Goal: Task Accomplishment & Management: Use online tool/utility

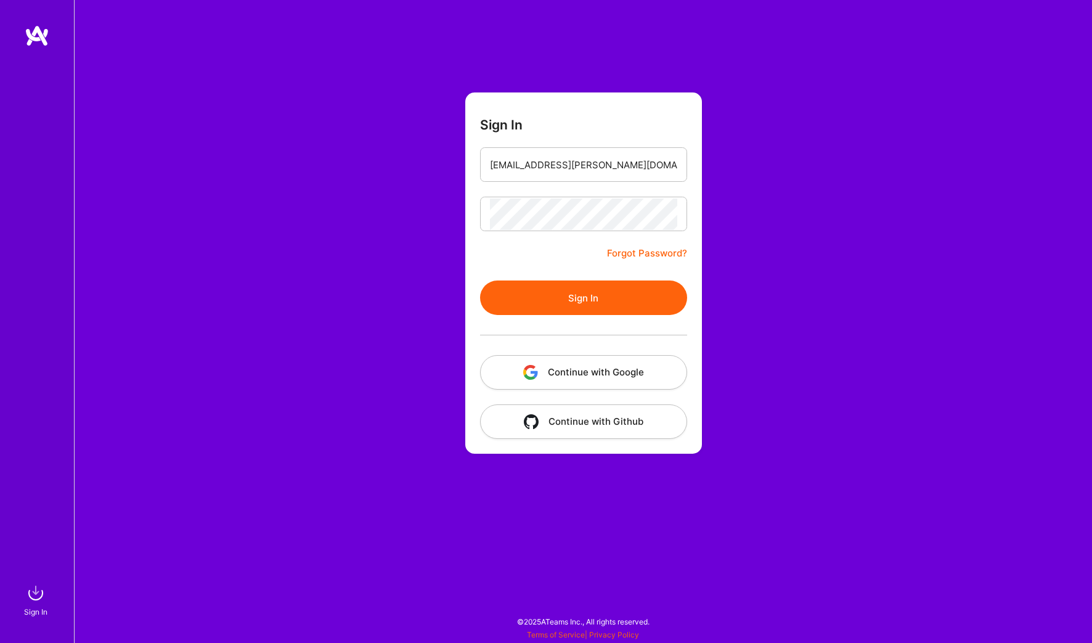
click at [602, 293] on button "Sign In" at bounding box center [583, 297] width 207 height 35
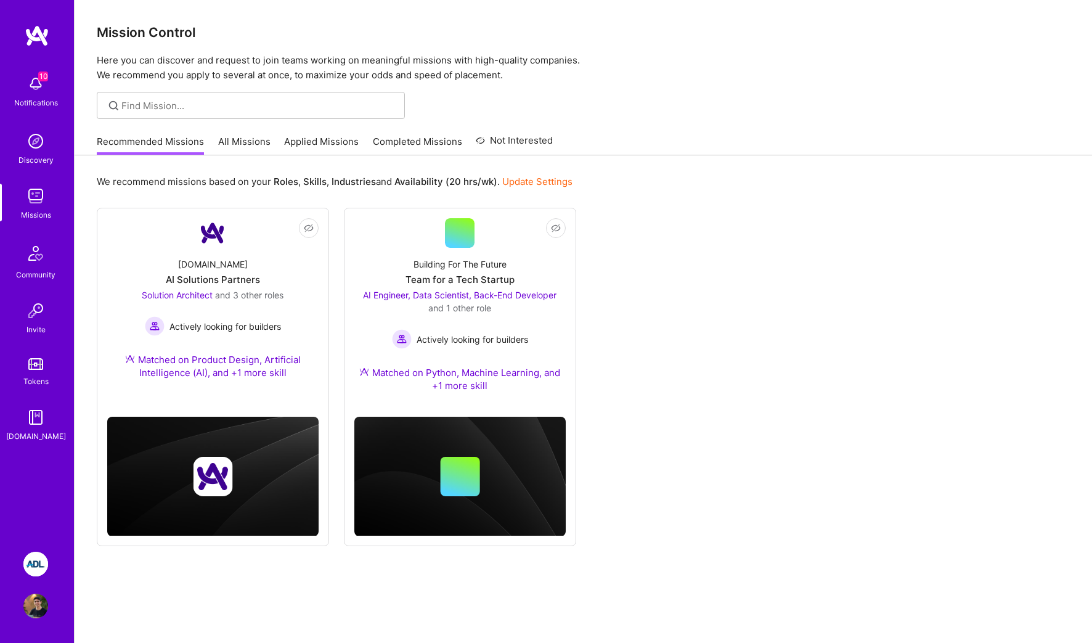
click at [35, 561] on img at bounding box center [35, 564] width 25 height 25
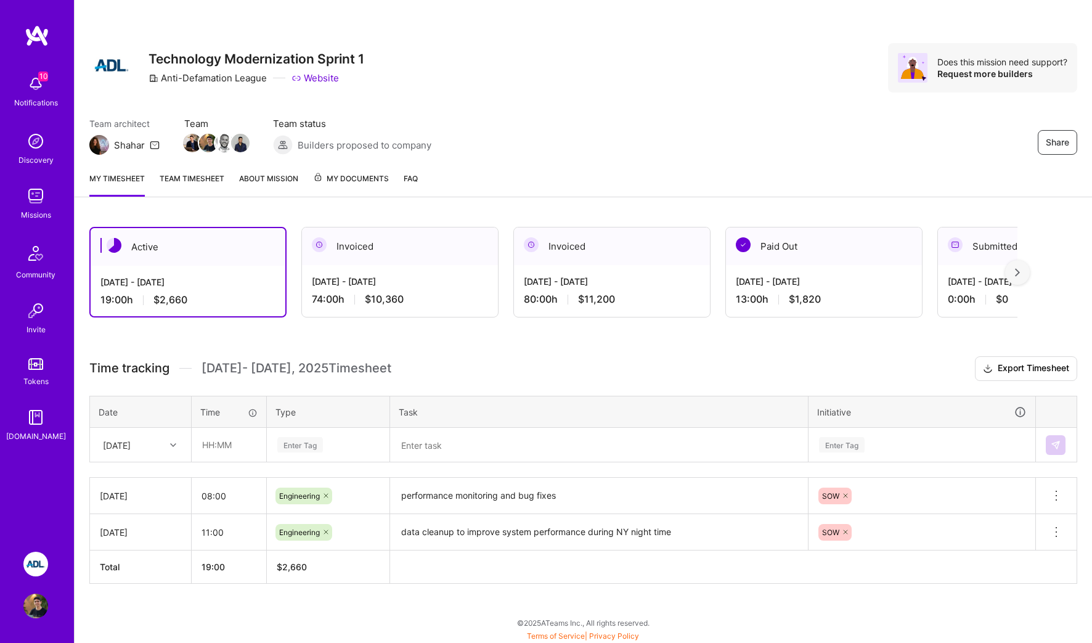
scroll to position [1, 0]
click at [158, 442] on div "[DATE]" at bounding box center [131, 444] width 68 height 20
click at [153, 518] on div "[DATE]" at bounding box center [141, 524] width 100 height 23
click at [213, 449] on input "text" at bounding box center [228, 444] width 73 height 33
type input "06:00"
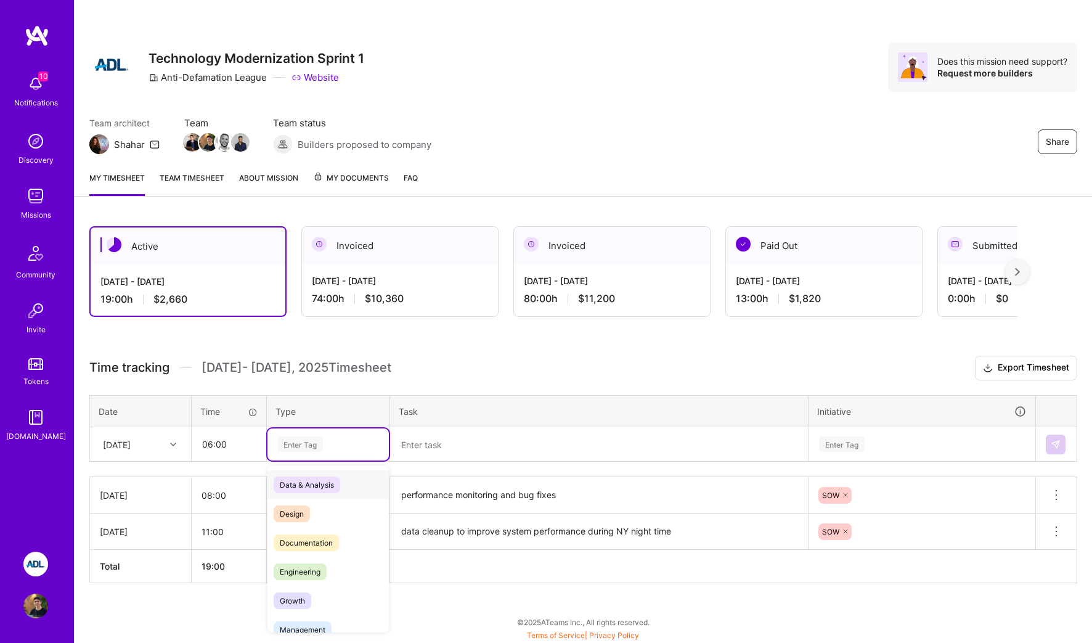
click at [324, 447] on div "Enter Tag" at bounding box center [328, 443] width 104 height 15
click at [315, 565] on span "Engineering" at bounding box center [300, 571] width 53 height 17
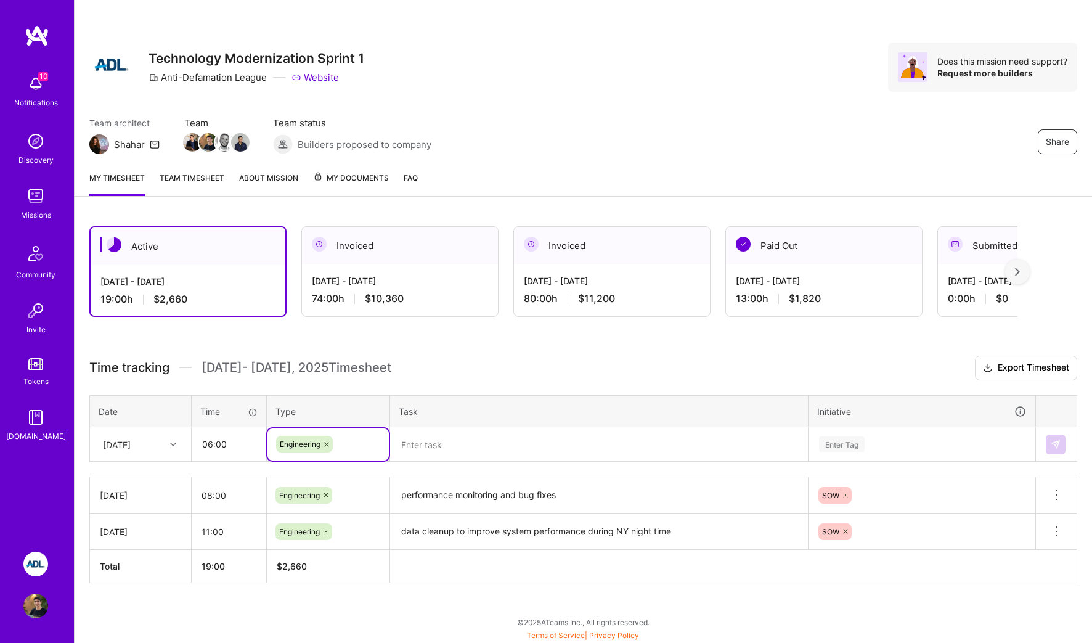
click at [486, 451] on textarea at bounding box center [598, 444] width 415 height 32
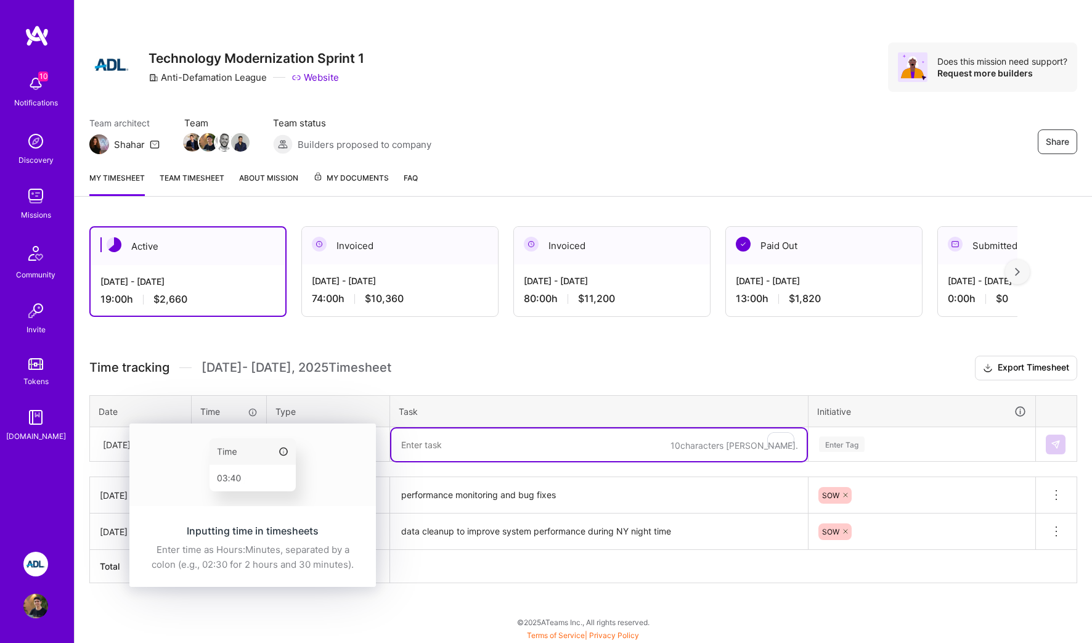
click at [224, 454] on img at bounding box center [252, 464] width 246 height 83
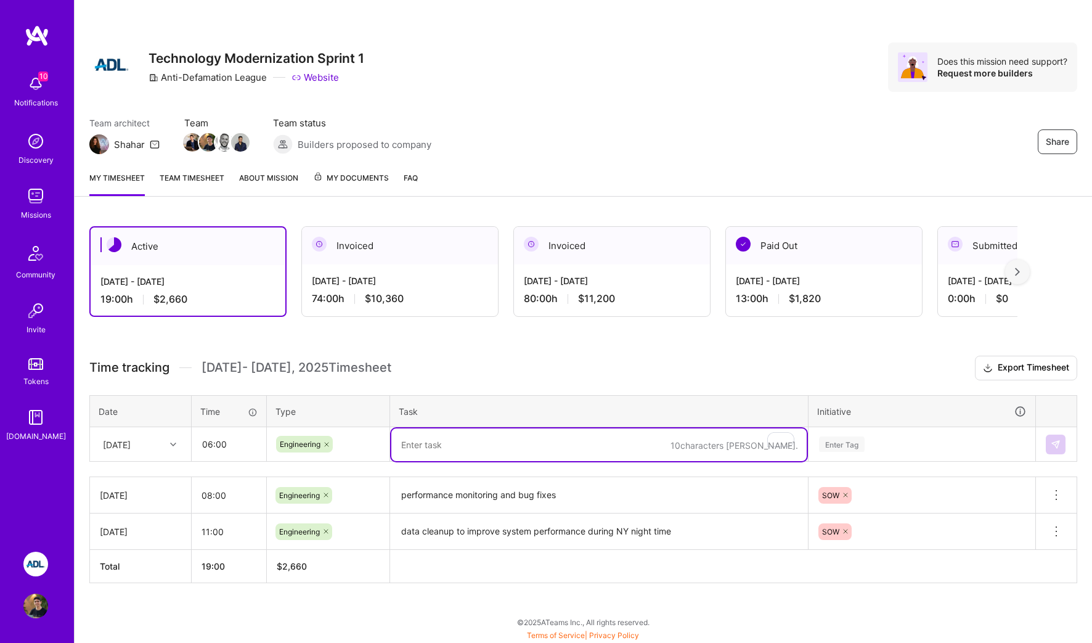
click at [541, 429] on textarea "To enrich screen reader interactions, please activate Accessibility in Grammarl…" at bounding box center [598, 444] width 415 height 33
type textarea "p"
click at [590, 442] on textarea "demo preparations" at bounding box center [598, 444] width 415 height 33
type textarea "demo preparations - author cards"
click at [942, 441] on div "Enter Tag" at bounding box center [922, 443] width 208 height 15
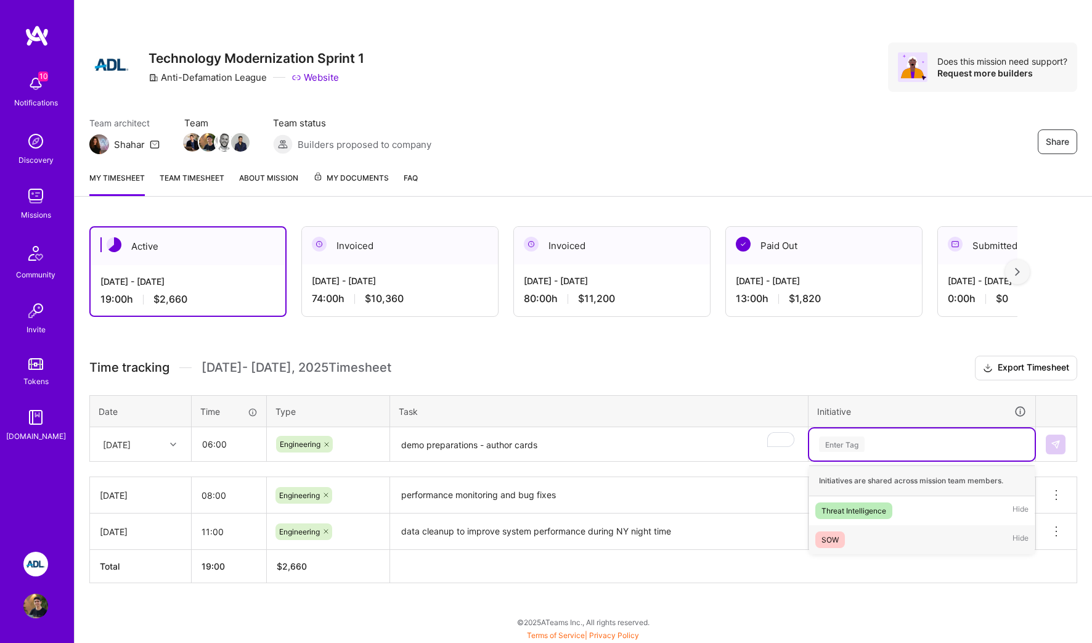
click at [881, 532] on div "SOW Hide" at bounding box center [922, 539] width 226 height 29
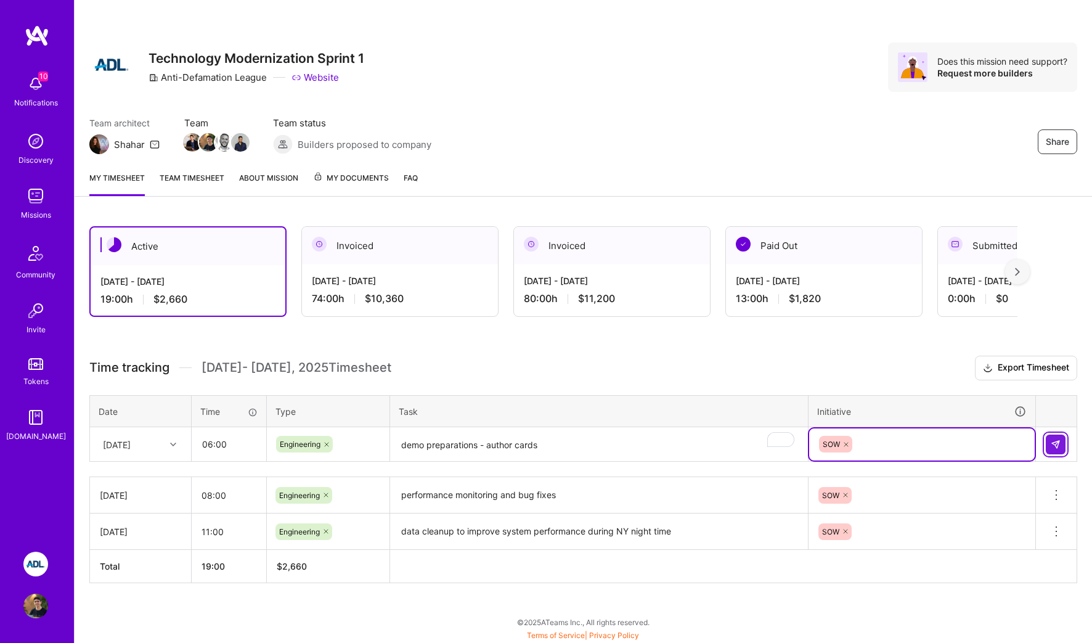
click at [1061, 448] on button at bounding box center [1056, 444] width 20 height 20
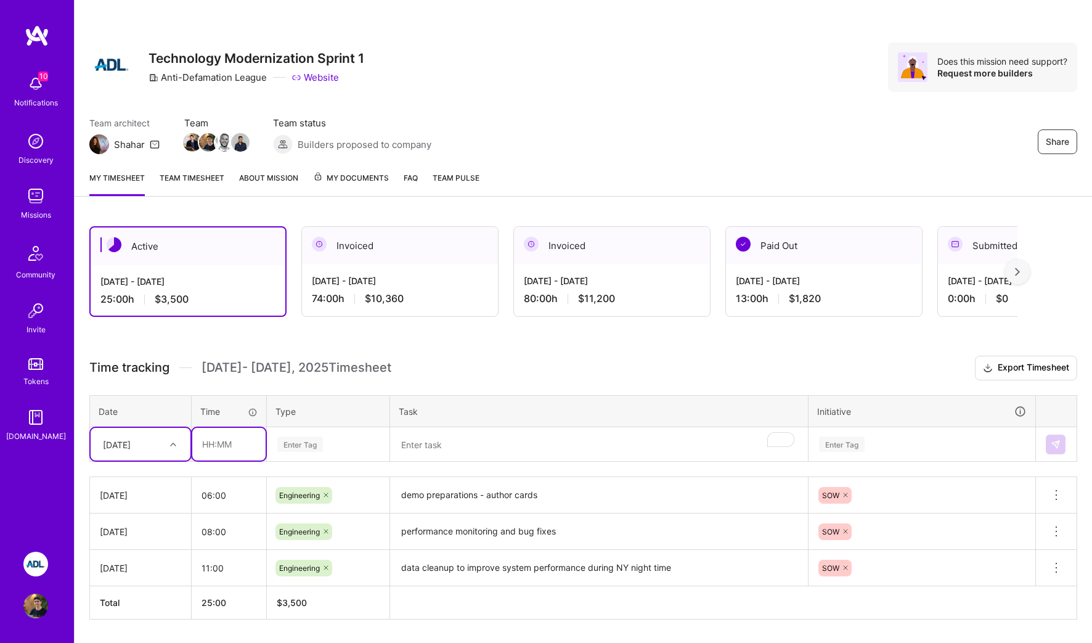
click at [221, 441] on input "text" at bounding box center [228, 444] width 73 height 33
type input "10:00"
click at [336, 438] on div "Enter Tag" at bounding box center [328, 443] width 104 height 15
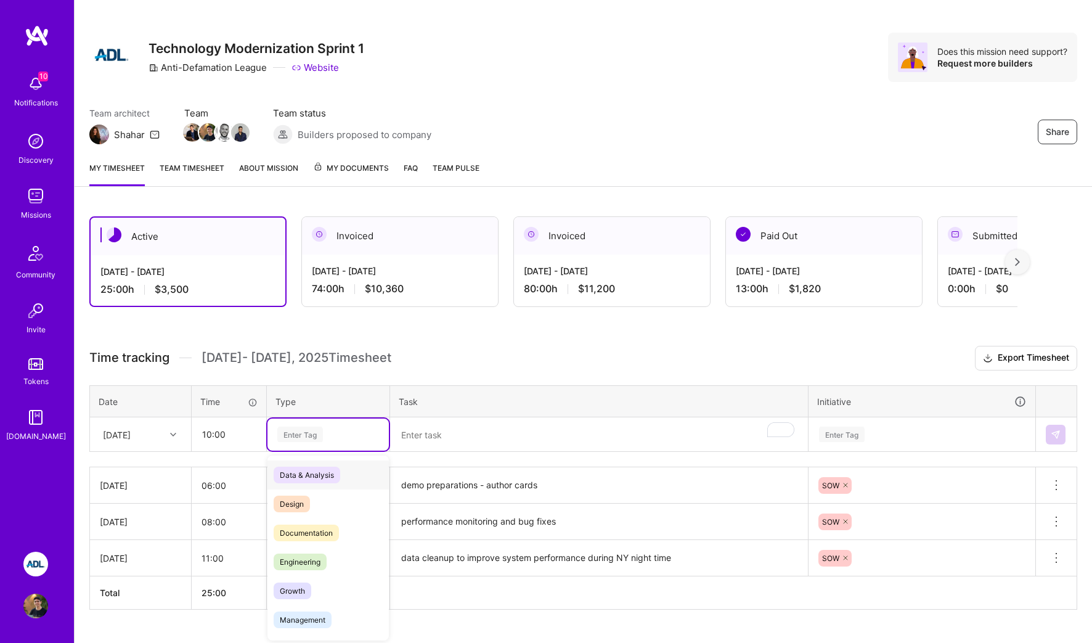
scroll to position [12, 0]
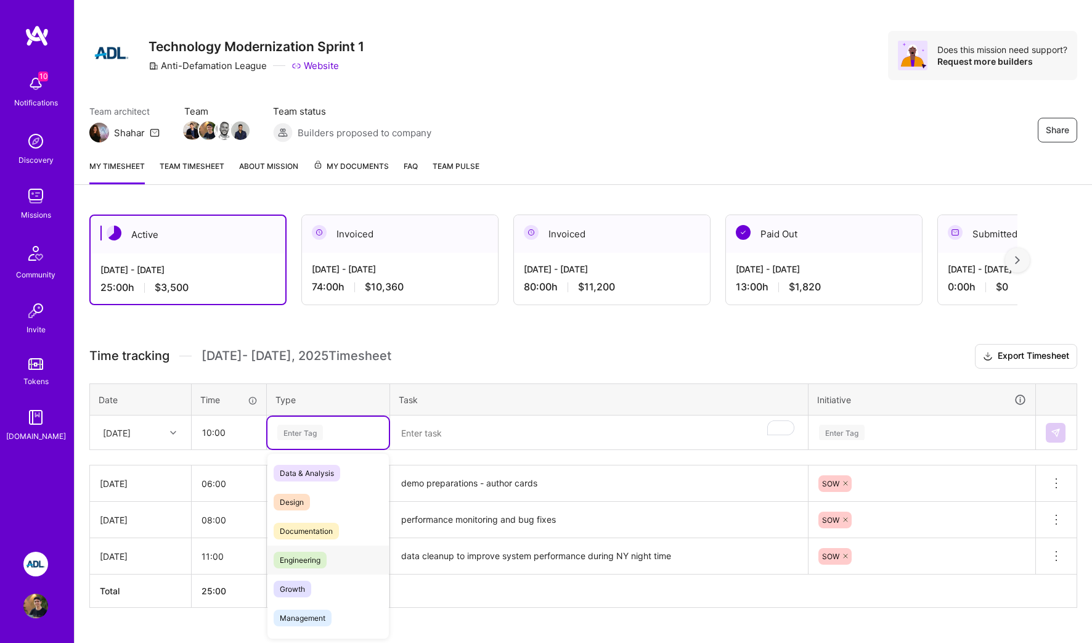
click at [312, 554] on span "Engineering" at bounding box center [300, 560] width 53 height 17
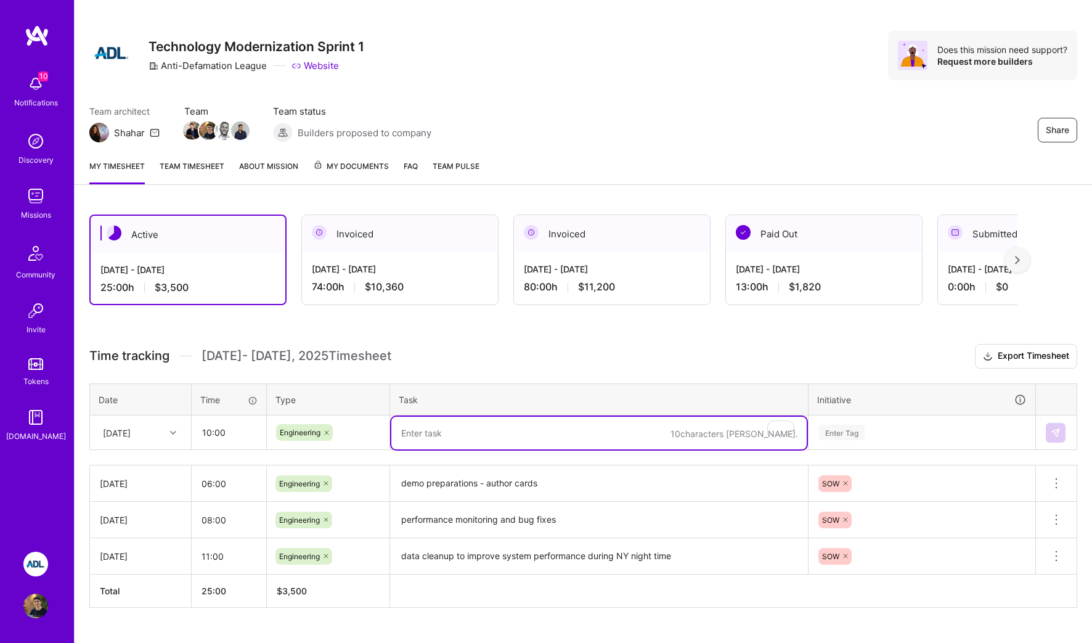
click at [484, 436] on textarea "To enrich screen reader interactions, please activate Accessibility in Grammarl…" at bounding box center [598, 433] width 415 height 33
type textarea "demo preparations - instagram carousel"
click at [836, 432] on div "Enter Tag" at bounding box center [842, 432] width 46 height 19
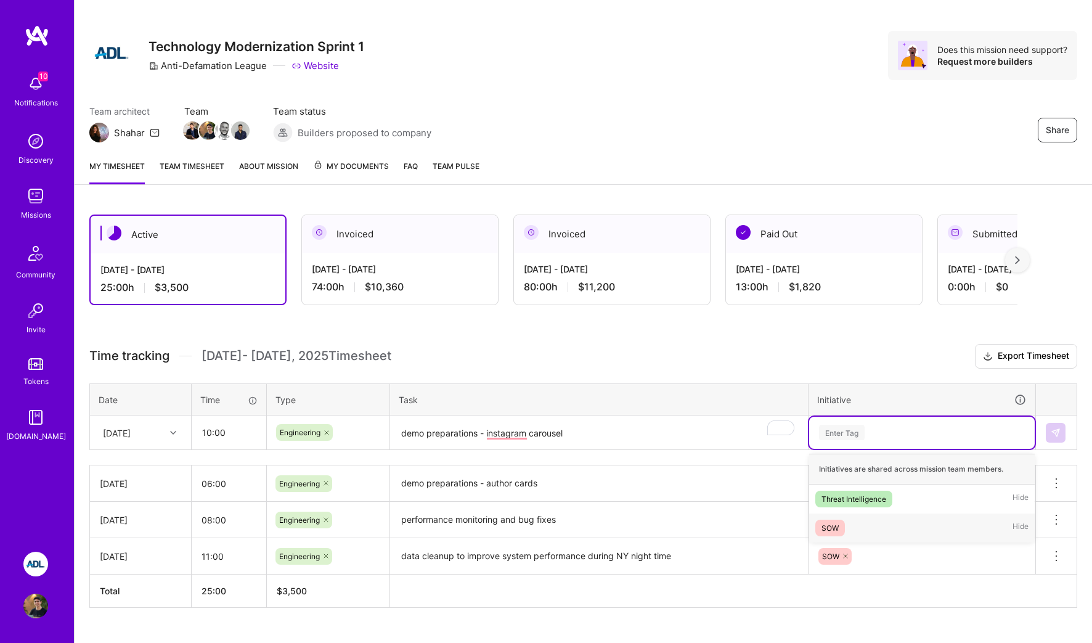
click at [851, 519] on div "SOW Hide" at bounding box center [922, 527] width 226 height 29
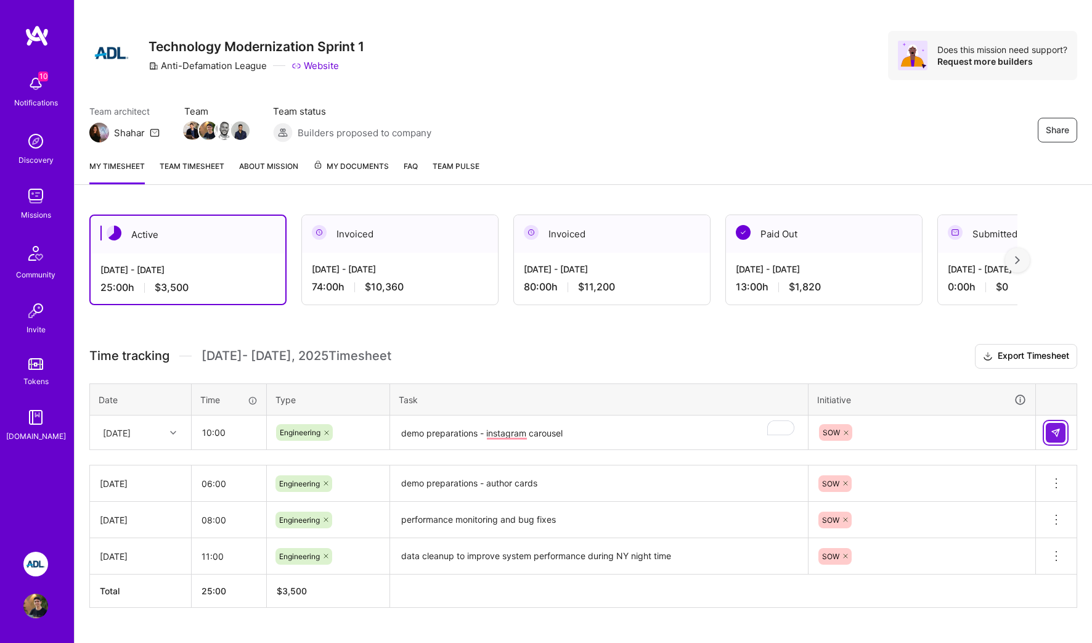
click at [1056, 433] on img at bounding box center [1056, 433] width 10 height 10
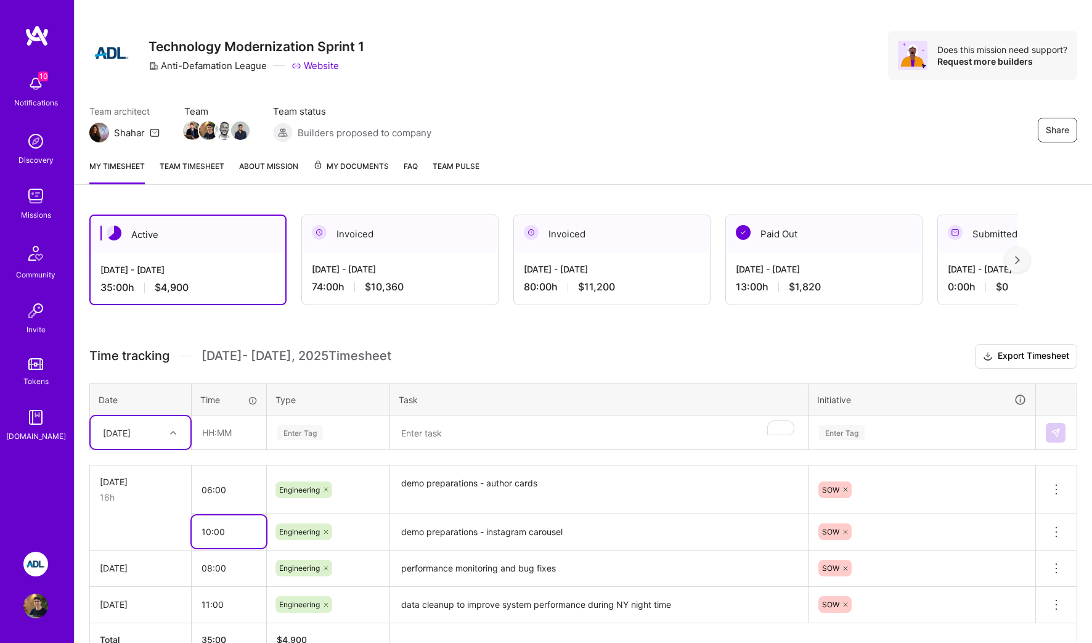
click at [214, 516] on input "10:00" at bounding box center [229, 531] width 75 height 33
click at [1064, 529] on button at bounding box center [1056, 532] width 41 height 36
click at [1049, 544] on button "Delete row" at bounding box center [1026, 553] width 64 height 30
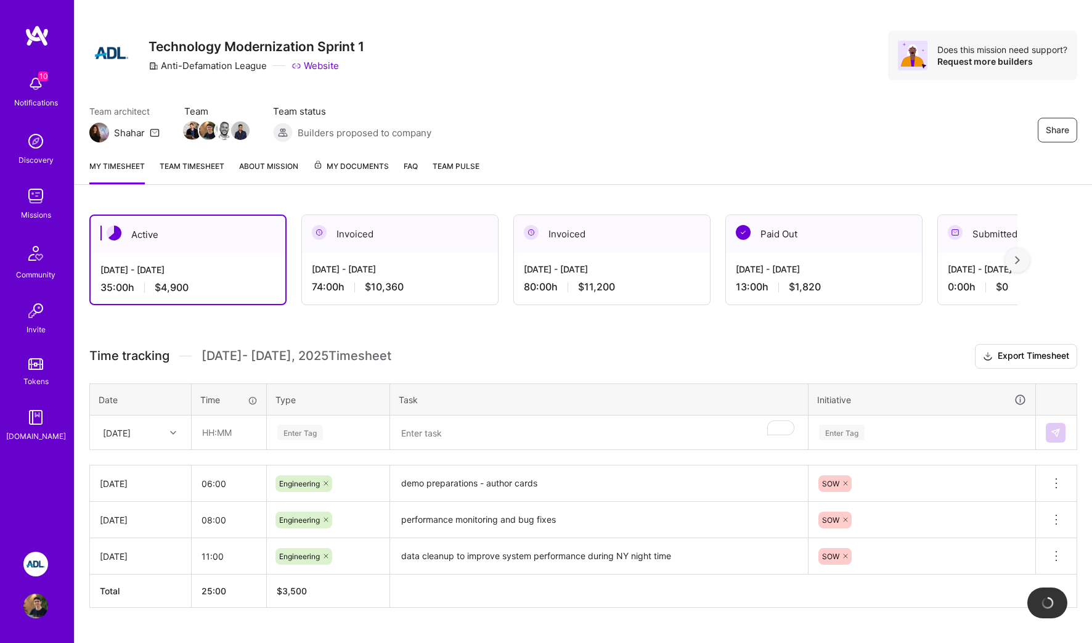
click at [161, 432] on div "[DATE]" at bounding box center [131, 432] width 68 height 20
click at [128, 508] on div "[DATE]" at bounding box center [141, 513] width 100 height 23
click at [255, 433] on input "text" at bounding box center [228, 432] width 73 height 33
type input "10:00"
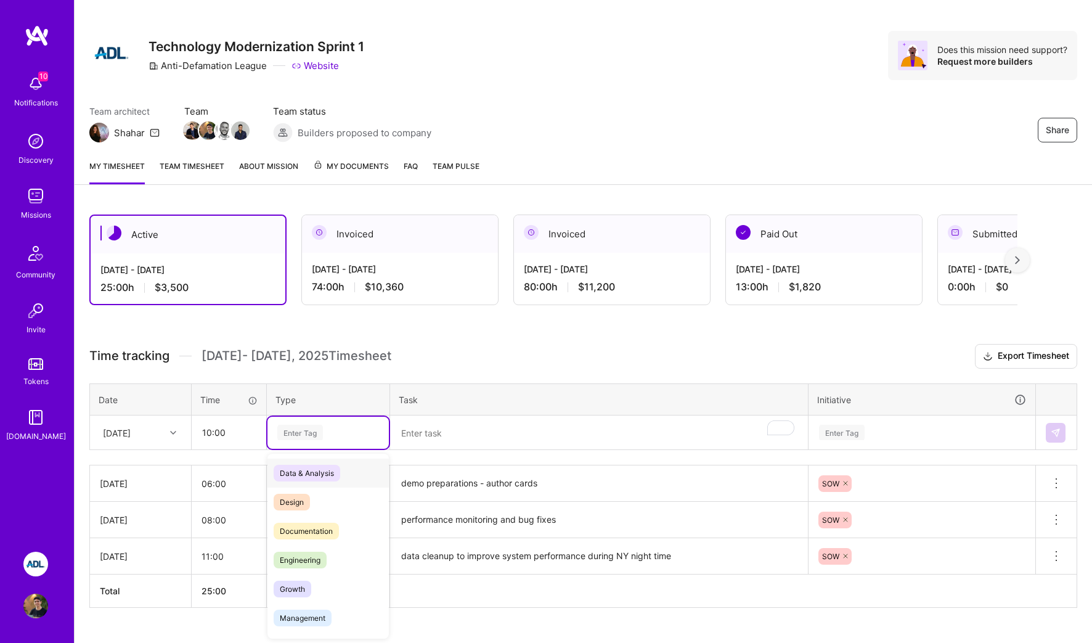
click at [304, 425] on div "Enter Tag" at bounding box center [300, 432] width 46 height 19
click at [304, 548] on div "Engineering" at bounding box center [327, 559] width 121 height 29
click at [521, 434] on textarea "To enrich screen reader interactions, please activate Accessibility in Grammarl…" at bounding box center [598, 433] width 415 height 33
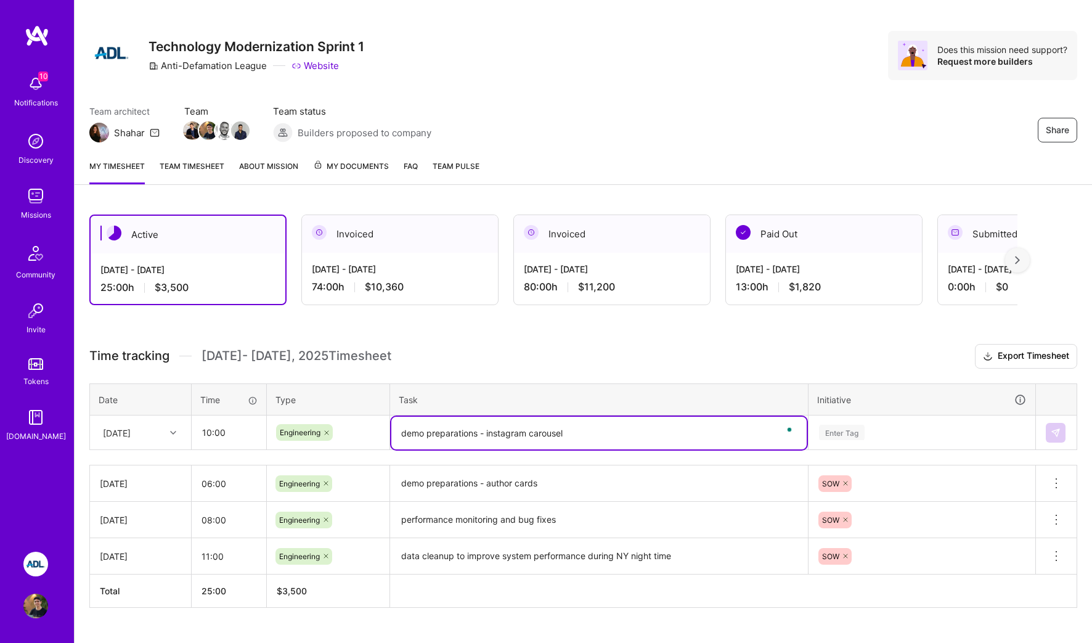
type textarea "demo preparations - instagram carousel"
click at [865, 440] on div "Enter Tag" at bounding box center [922, 433] width 226 height 32
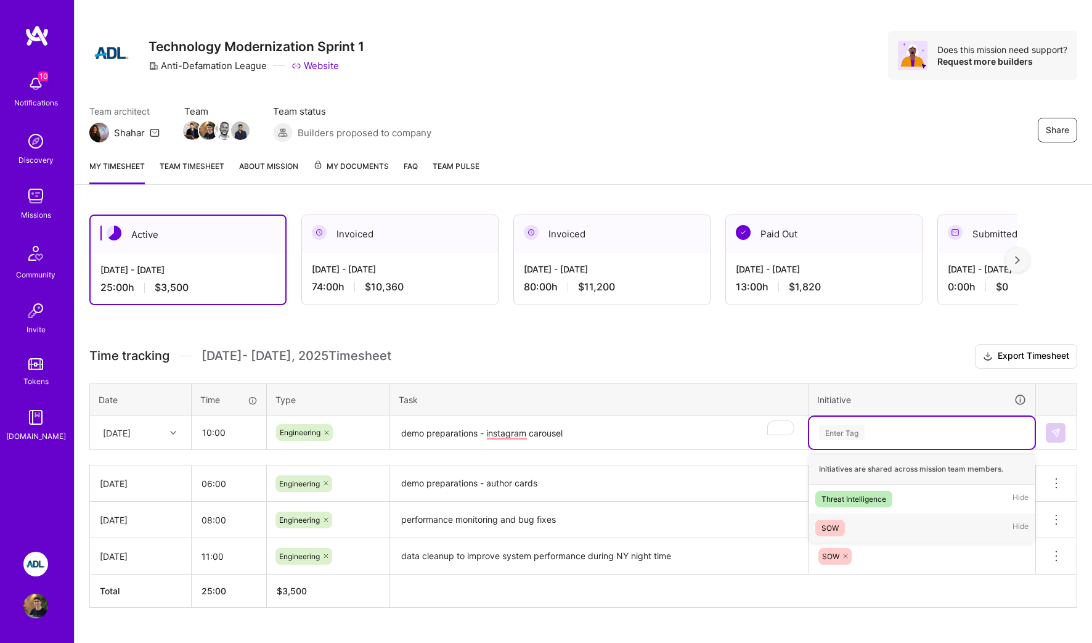
click at [860, 521] on div "SOW Hide" at bounding box center [922, 527] width 226 height 29
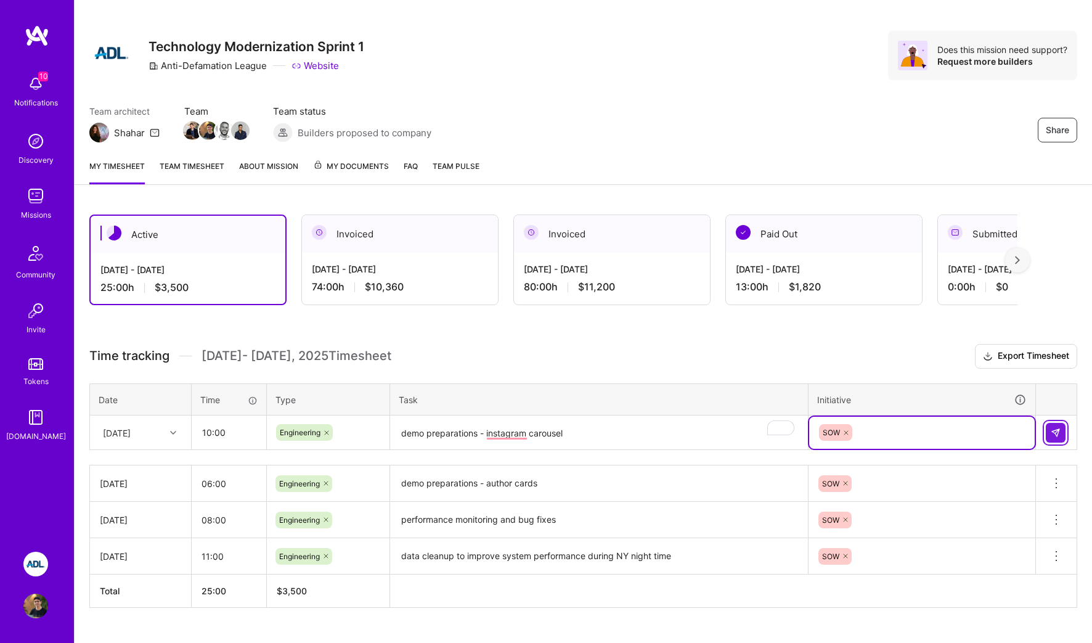
click at [1062, 439] on button at bounding box center [1056, 433] width 20 height 20
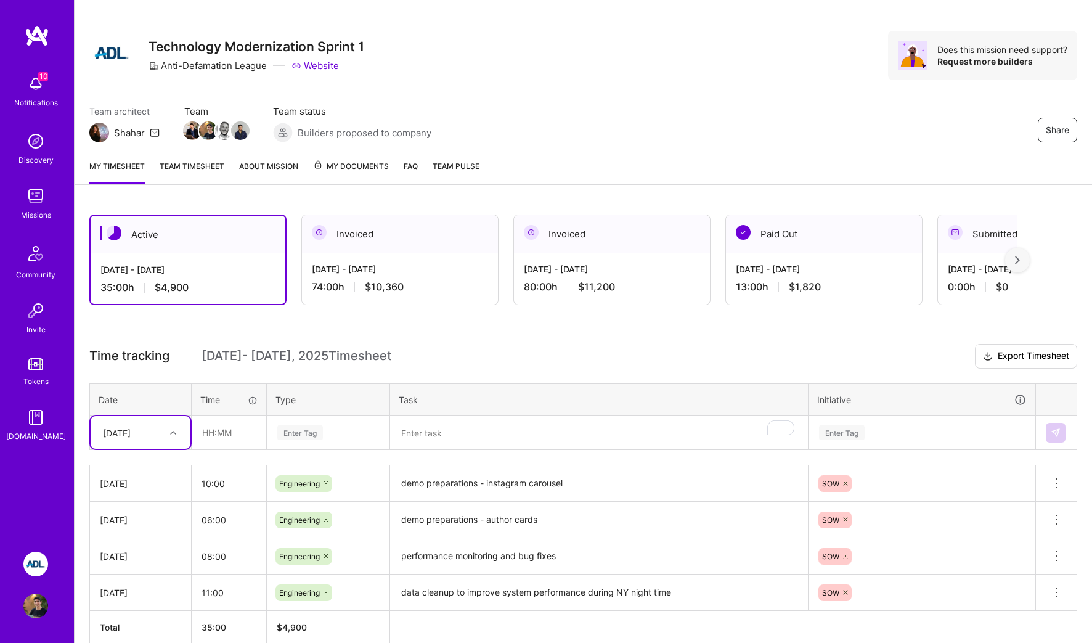
scroll to position [73, 0]
